Goal: Task Accomplishment & Management: Manage account settings

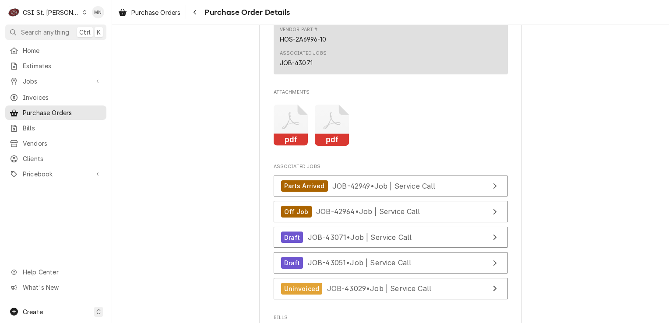
scroll to position [1728, 0]
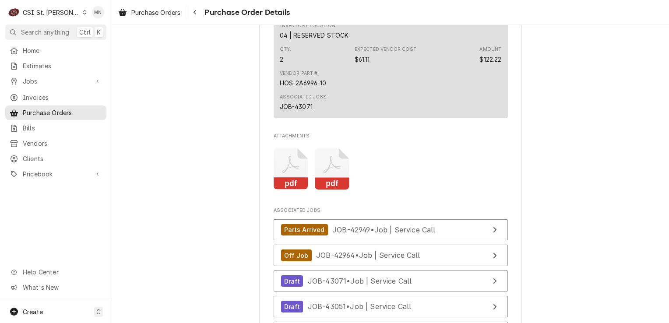
click at [315, 188] on icon "Attachments" at bounding box center [332, 169] width 35 height 42
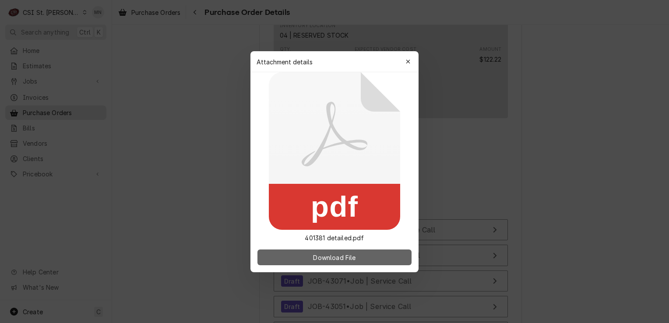
click at [321, 253] on span "Download File" at bounding box center [334, 256] width 46 height 9
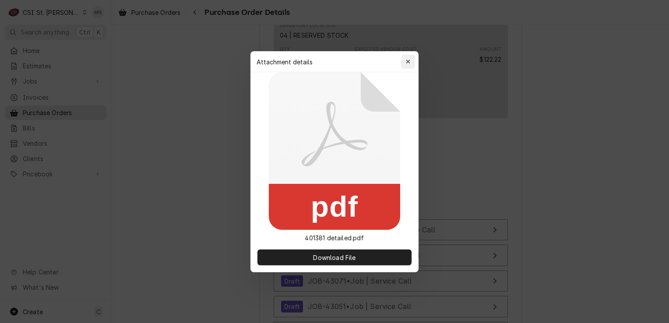
click at [408, 62] on icon "button" at bounding box center [408, 62] width 5 height 6
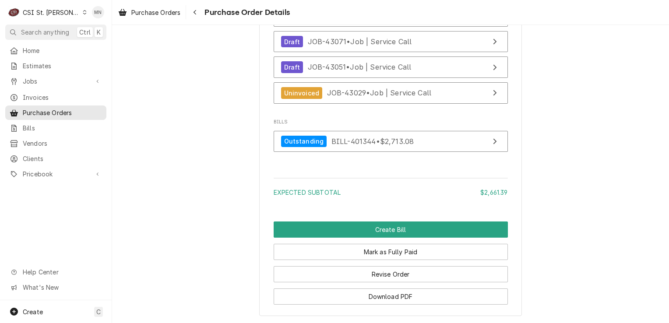
scroll to position [2034, 0]
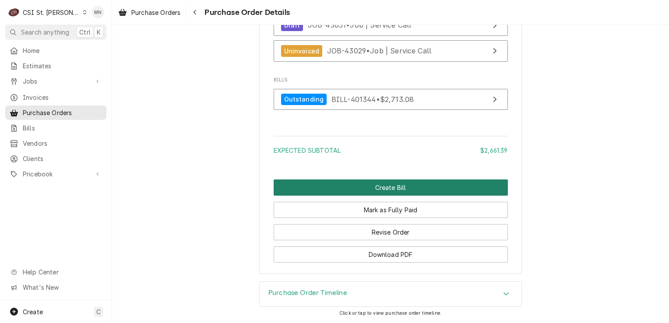
click at [378, 185] on button "Create Bill" at bounding box center [390, 187] width 234 height 16
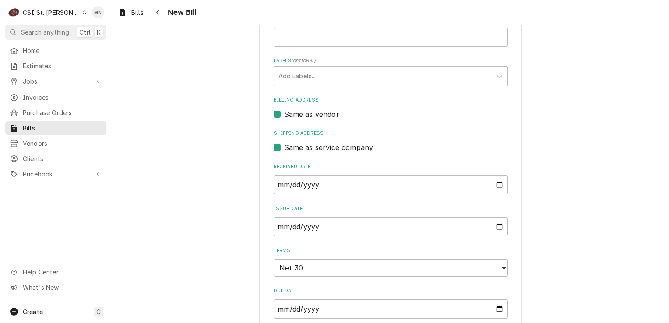
scroll to position [44, 0]
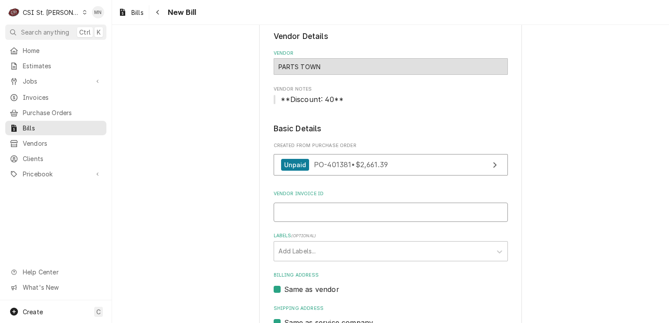
click at [305, 207] on input "Vendor Invoice ID" at bounding box center [390, 212] width 234 height 19
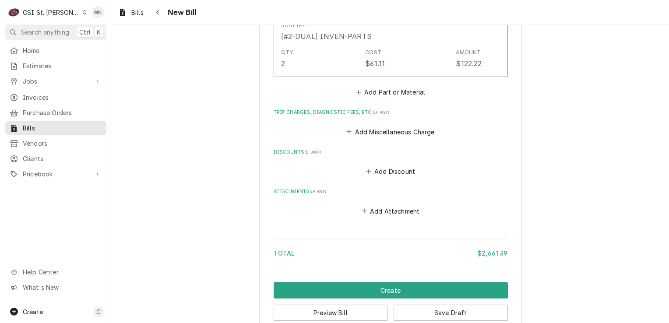
scroll to position [1446, 0]
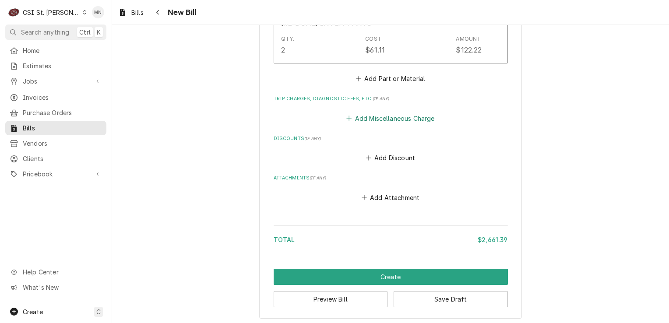
type input "2107089403"
click at [396, 112] on button "Add Miscellaneous Charge" at bounding box center [390, 118] width 91 height 12
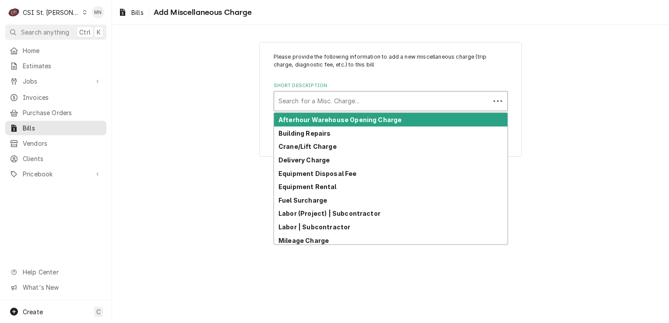
click at [319, 102] on div "Short Description" at bounding box center [381, 101] width 207 height 16
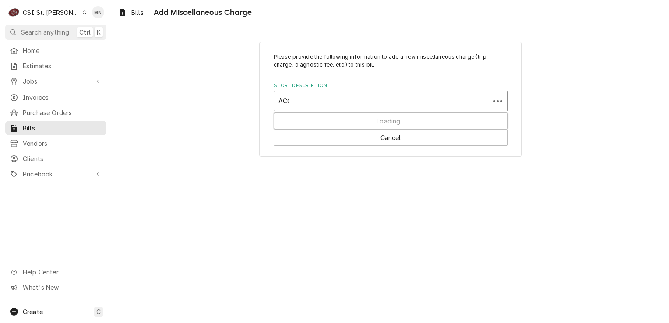
type input "ACOF"
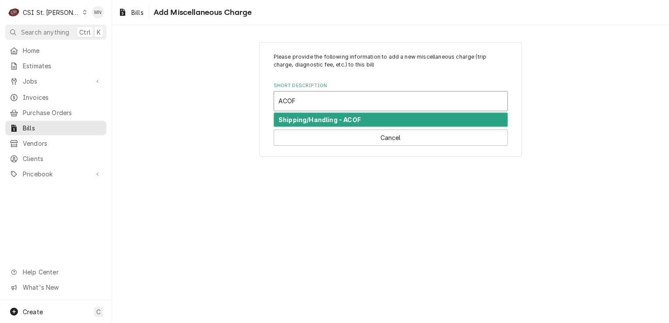
click at [317, 116] on strong "Shipping/Handling - ACOF" at bounding box center [319, 119] width 82 height 7
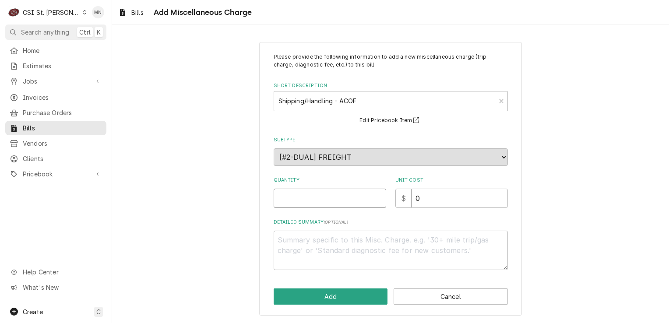
click at [307, 200] on input "Quantity" at bounding box center [329, 198] width 112 height 19
type textarea "x"
type input "1"
type textarea "x"
type input "5"
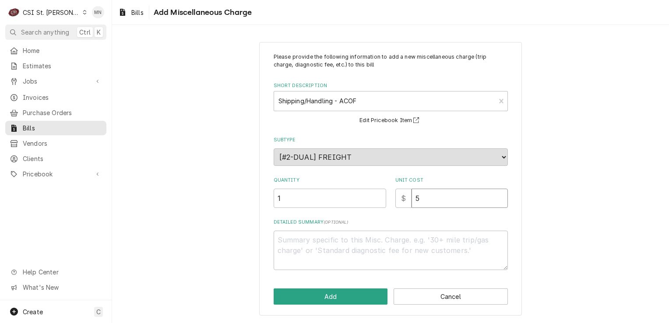
type textarea "x"
type input "51"
type textarea "x"
type input "51.6"
type textarea "x"
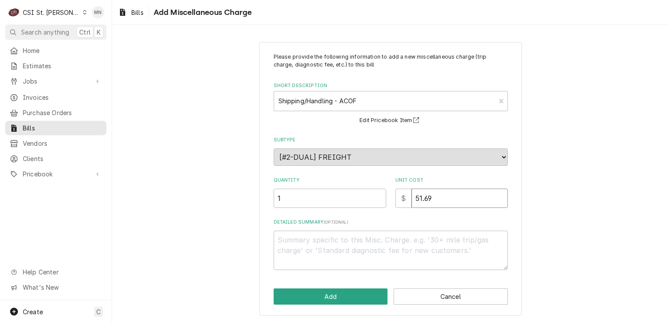
type input "51.69"
type textarea "x"
type textarea "A"
type textarea "x"
type textarea "AC"
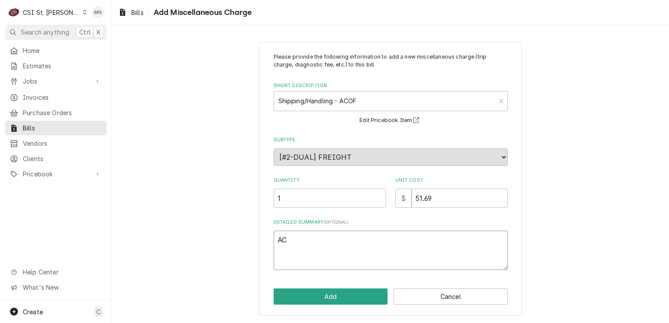
type textarea "x"
type textarea "ACO"
type textarea "x"
type textarea "ACOF"
type textarea "x"
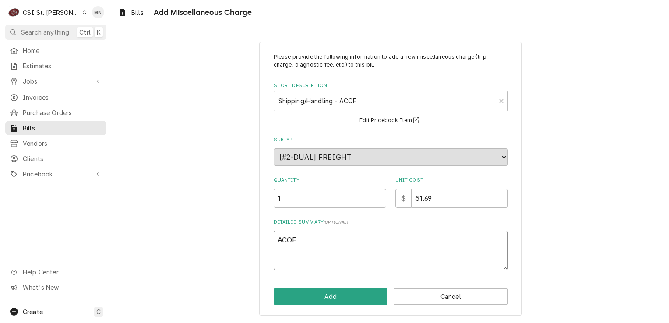
type textarea "ACOF"
type textarea "x"
type textarea "ACOF $"
type textarea "x"
type textarea "ACOF $"
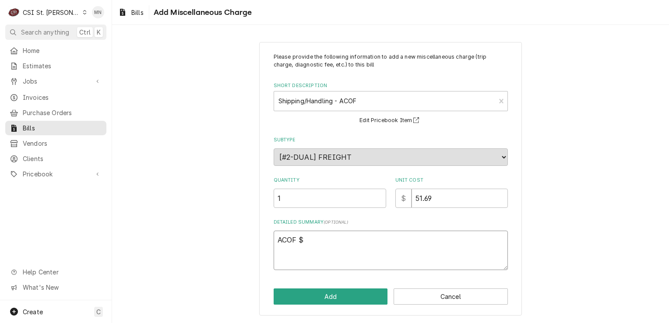
type textarea "x"
type textarea "ACOF $ 5"
type textarea "x"
type textarea "ACOF $ 51"
type textarea "x"
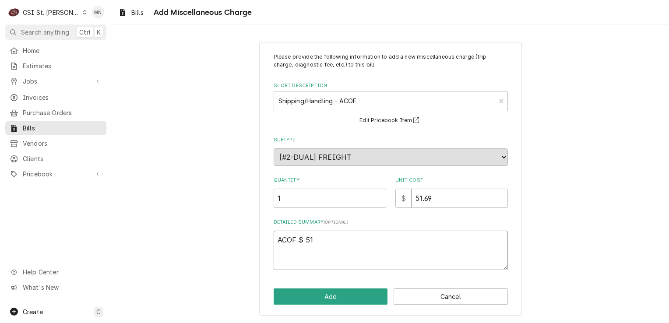
type textarea "ACOF $ 51."
type textarea "x"
type textarea "ACOF $ 51.6"
type textarea "x"
type textarea "ACOF $ 51.69"
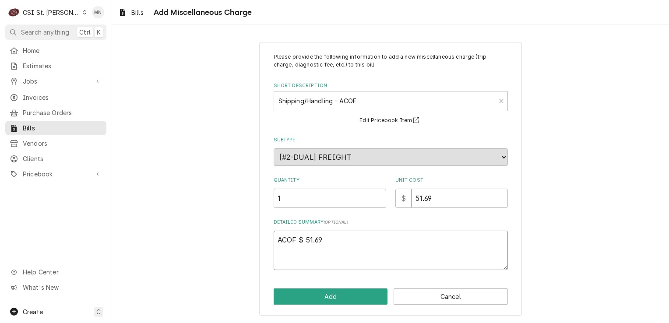
type textarea "x"
type textarea "ACOF $ 51.69"
type textarea "x"
type textarea "ACOF $ 51.69 P"
type textarea "x"
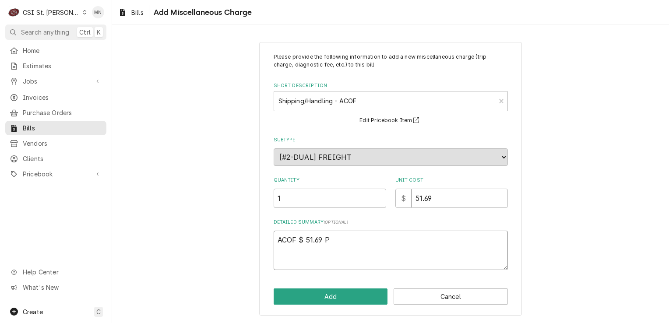
type textarea "ACOF $ 51.69 Pa"
type textarea "x"
type textarea "ACOF $ 51.69 Par"
type textarea "x"
type textarea "ACOF $ 51.69 Part"
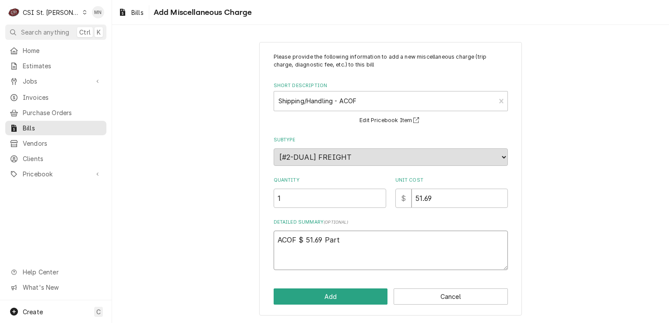
type textarea "x"
type textarea "ACOF $ 51.69 Parts"
type textarea "x"
type textarea "ACOF $ 51.69 Partst"
type textarea "x"
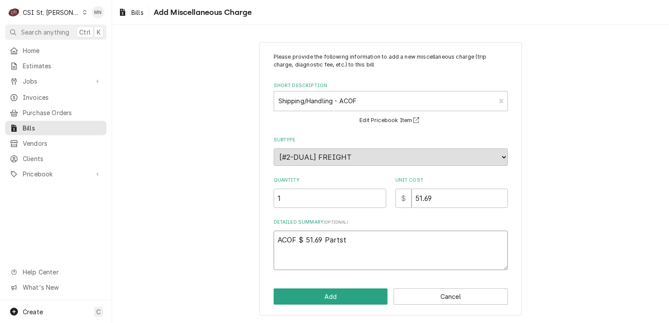
type textarea "ACOF $ 51.69 Partsto"
type textarea "x"
type textarea "ACOF $ 51.69 Partstow"
type textarea "x"
type textarea "ACOF $ 51.69 Partstown"
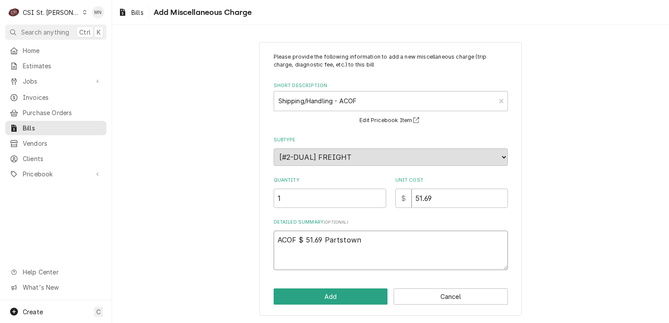
type textarea "x"
type textarea "ACOF $ 51.69 Partstown"
type textarea "x"
type textarea "ACOF $ 51.69 Partstown 2"
type textarea "x"
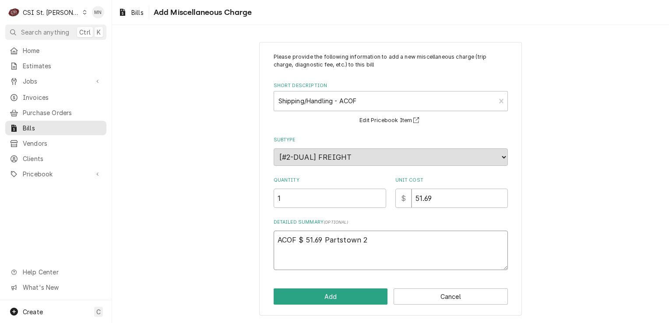
type textarea "ACOF $ 51.69 Partstown 21"
type textarea "x"
type textarea "ACOF $ 51.69 Partstown 210"
type textarea "x"
type textarea "ACOF $ 51.69 Partstown 2107"
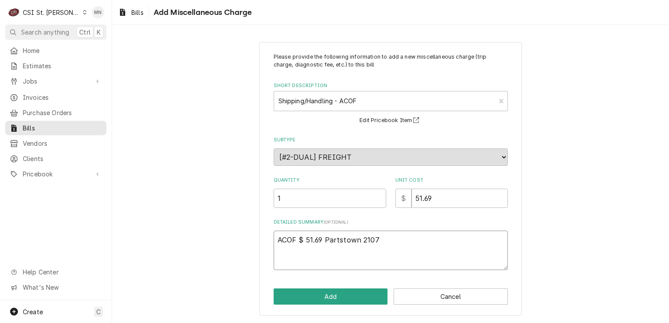
type textarea "x"
type textarea "ACOF $ 51.69 Partstown 21070"
type textarea "x"
type textarea "ACOF $ 51.69 Partstown 210708"
type textarea "x"
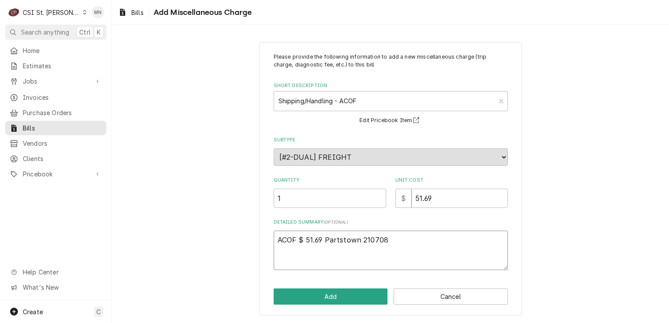
type textarea "ACOF $ 51.69 Partstown 2107089"
type textarea "x"
type textarea "ACOF $ 51.69 Partstown 21070894"
type textarea "x"
type textarea "ACOF $ 51.69 Partstown 210708940"
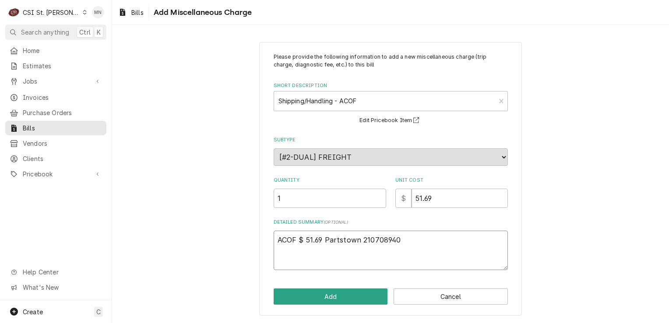
type textarea "x"
type textarea "ACOF $ 51.69 Partstown 2107089403"
click at [347, 296] on button "Add" at bounding box center [330, 296] width 114 height 16
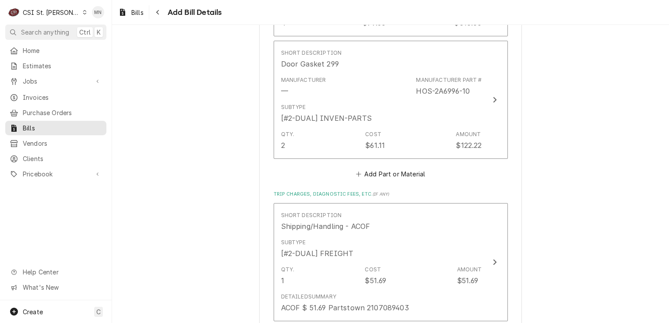
scroll to position [1541, 0]
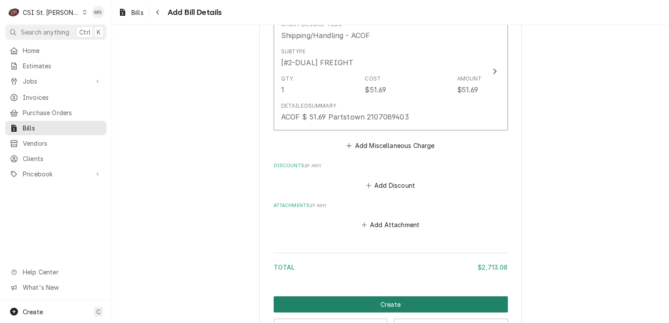
click at [369, 299] on button "Create" at bounding box center [390, 304] width 234 height 16
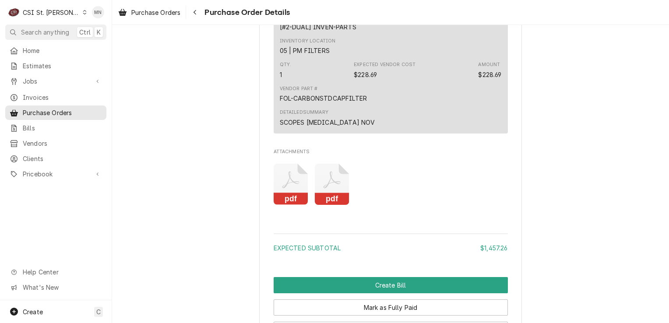
scroll to position [1682, 0]
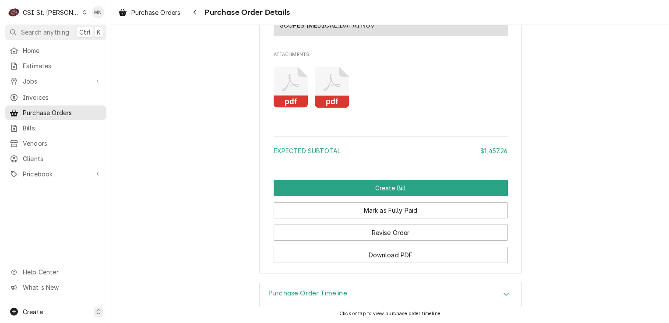
click at [287, 89] on icon "Attachments" at bounding box center [290, 88] width 35 height 42
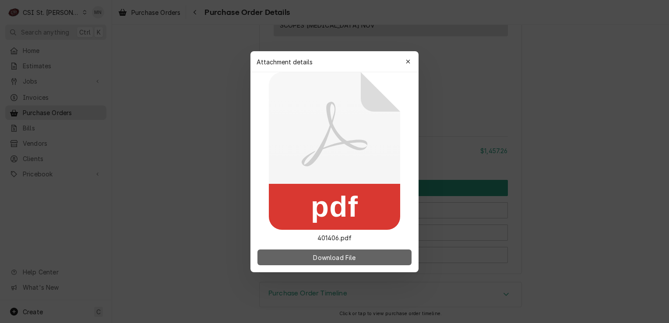
click at [329, 259] on span "Download File" at bounding box center [334, 256] width 46 height 9
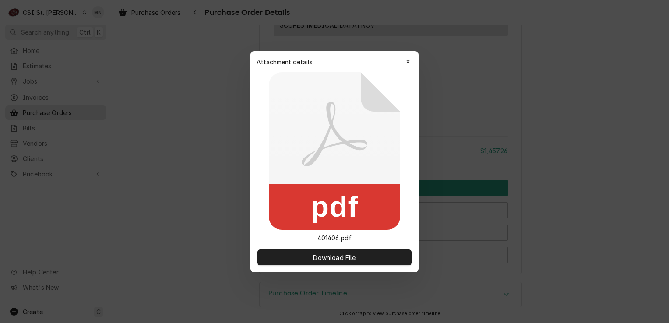
click at [403, 62] on div "button" at bounding box center [407, 61] width 9 height 9
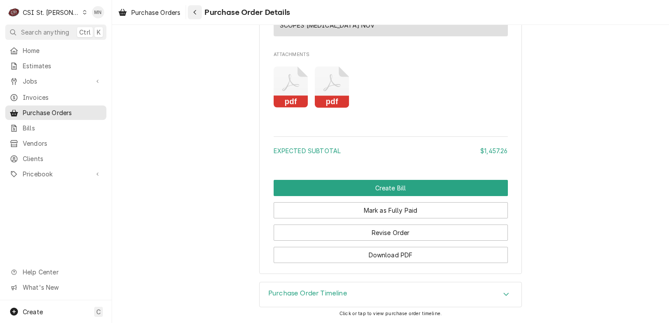
click at [199, 11] on div "Navigate back" at bounding box center [194, 12] width 9 height 9
